Goal: Check status: Check status

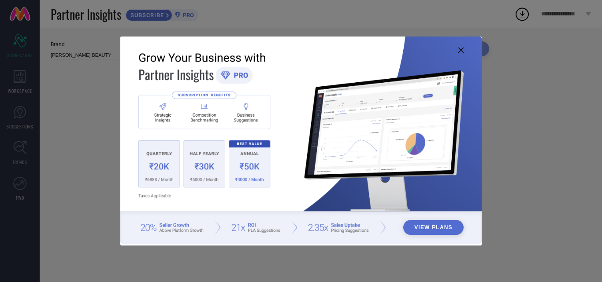
type input "All"
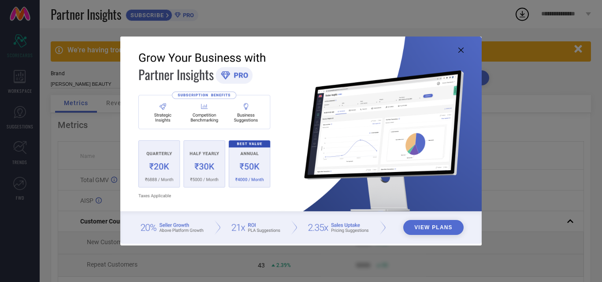
click at [463, 49] on icon at bounding box center [460, 50] width 5 height 5
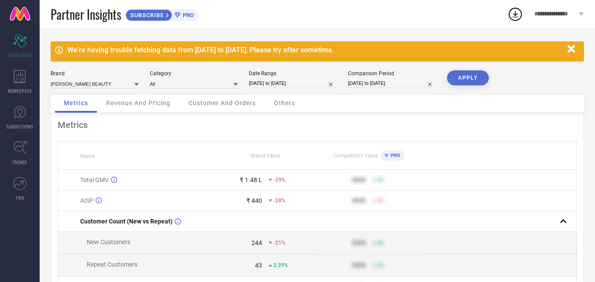
click at [143, 108] on div "Revenue And Pricing" at bounding box center [138, 104] width 82 height 18
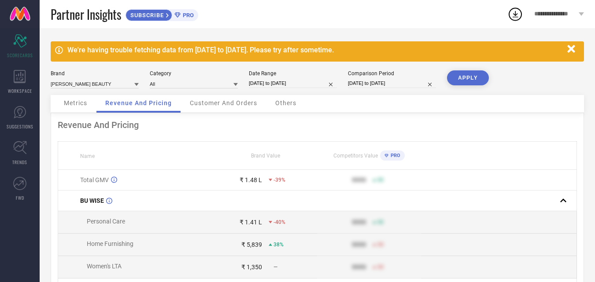
click at [219, 107] on span "Customer And Orders" at bounding box center [223, 103] width 67 height 7
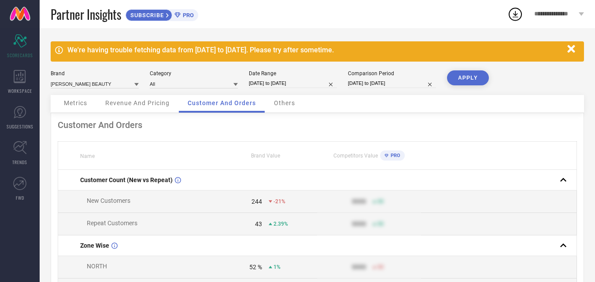
click at [76, 100] on span "Metrics" at bounding box center [75, 103] width 23 height 7
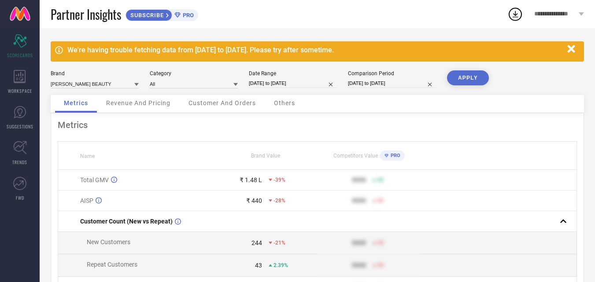
click at [467, 80] on button "APPLY" at bounding box center [468, 78] width 42 height 15
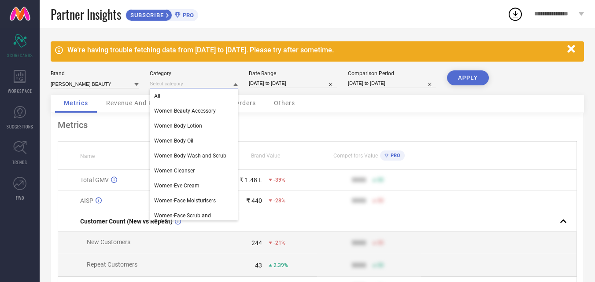
click at [167, 82] on input at bounding box center [194, 83] width 88 height 9
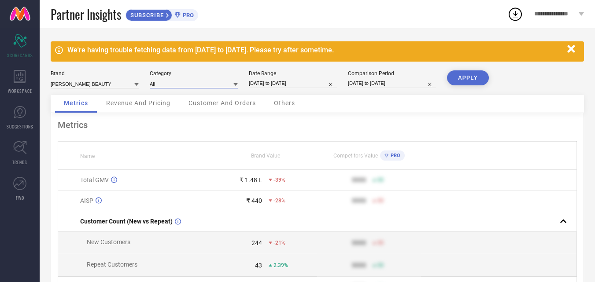
click at [171, 84] on input at bounding box center [194, 83] width 88 height 9
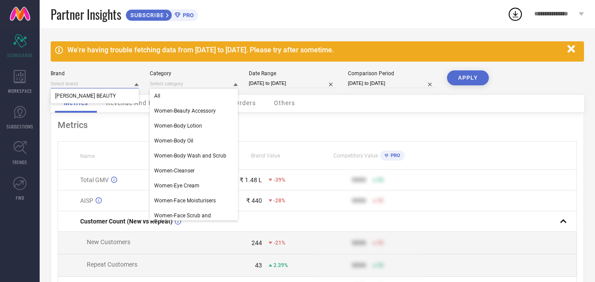
click at [131, 85] on input at bounding box center [95, 83] width 88 height 9
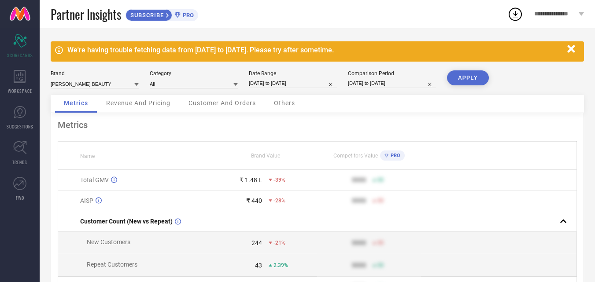
click at [579, 15] on div "**********" at bounding box center [559, 14] width 72 height 28
click at [18, 56] on span "SCORECARDS" at bounding box center [20, 55] width 26 height 7
click at [23, 191] on link "FWD" at bounding box center [20, 188] width 40 height 35
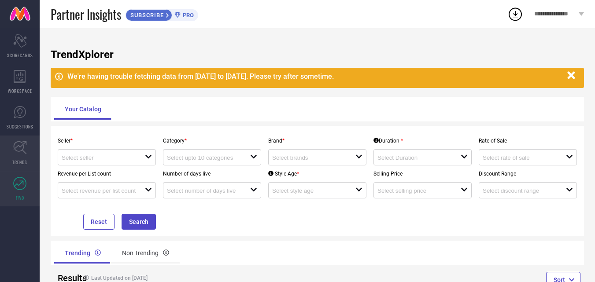
click at [18, 167] on link "TRENDS" at bounding box center [20, 153] width 40 height 35
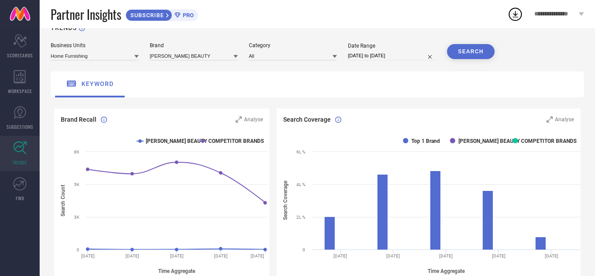
scroll to position [18, 0]
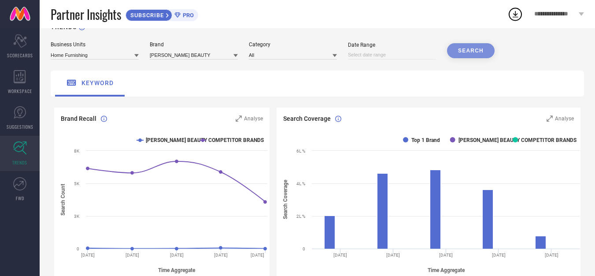
select select "7"
select select "2025"
select select "8"
select select "2025"
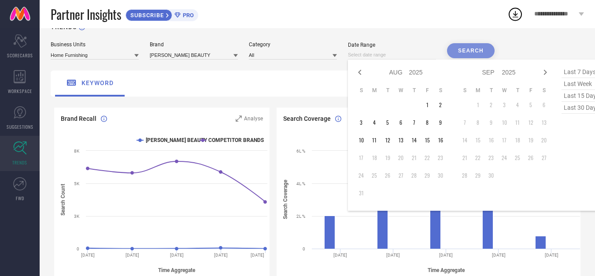
click at [413, 52] on input at bounding box center [392, 54] width 88 height 9
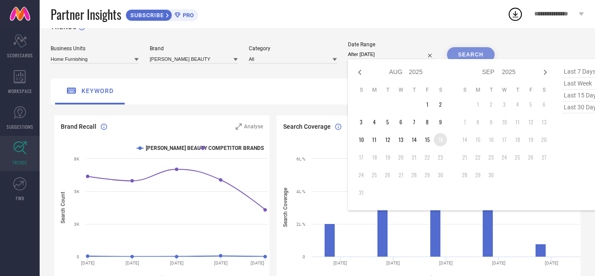
click at [437, 141] on td "16" at bounding box center [440, 139] width 13 height 13
type input "[DATE] to [DATE]"
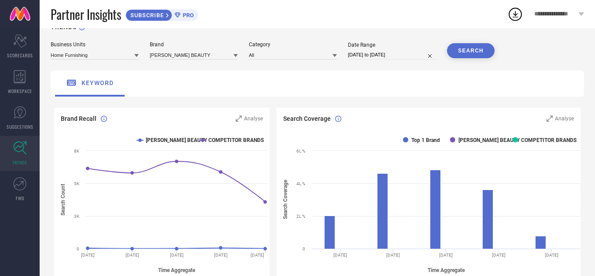
click at [470, 55] on button "SEARCH" at bounding box center [471, 50] width 48 height 15
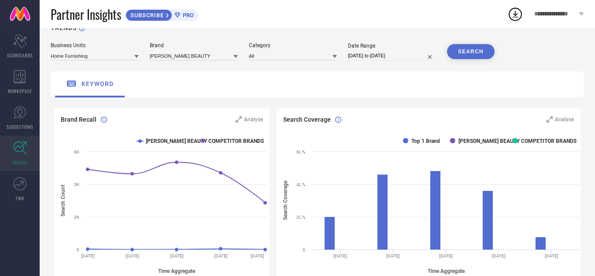
scroll to position [17, 0]
select select "7"
select select "2025"
select select "8"
select select "2025"
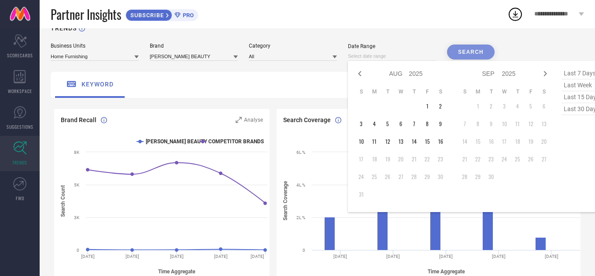
click at [397, 56] on input at bounding box center [392, 56] width 88 height 9
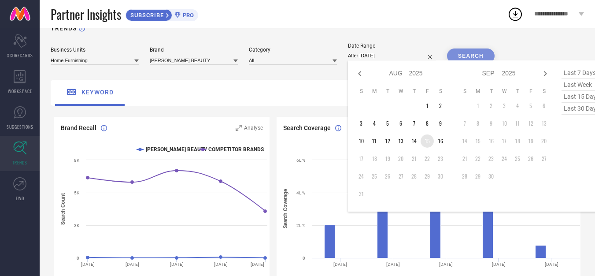
click at [424, 139] on td "15" at bounding box center [427, 140] width 13 height 13
type input "[DATE] to [DATE]"
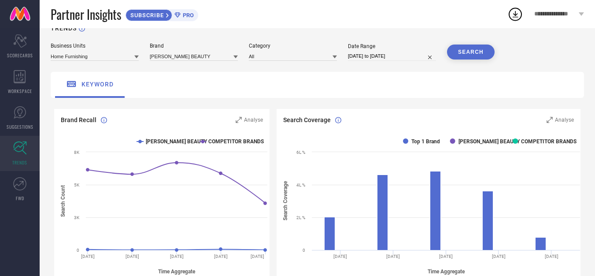
click at [471, 51] on button "SEARCH" at bounding box center [471, 52] width 48 height 15
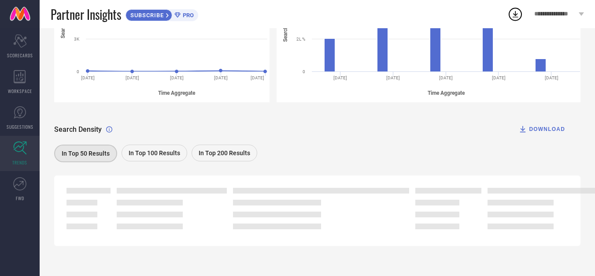
scroll to position [197, 0]
click at [147, 154] on span "In Top 100 Results" at bounding box center [155, 151] width 52 height 7
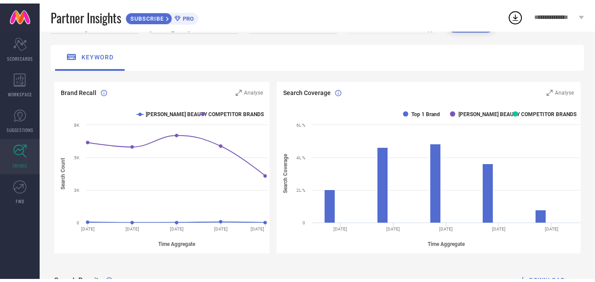
scroll to position [0, 0]
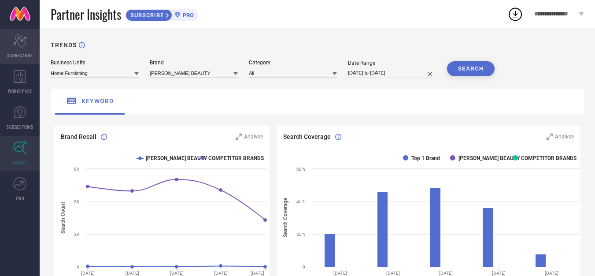
click at [24, 56] on span "SCORECARDS" at bounding box center [20, 55] width 26 height 7
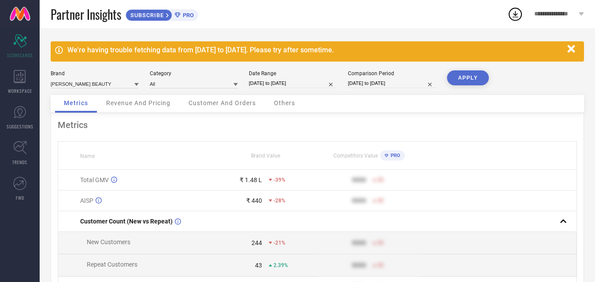
click at [514, 13] on icon at bounding box center [516, 14] width 16 height 16
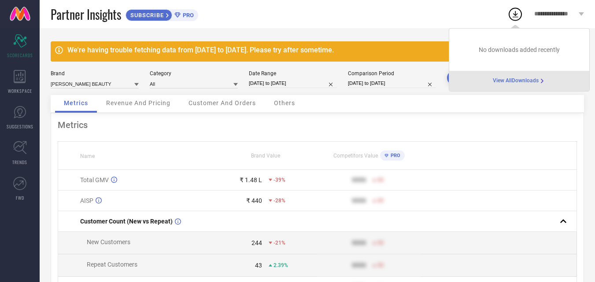
click at [511, 85] on span "View All Downloads" at bounding box center [516, 81] width 46 height 7
